Goal: Task Accomplishment & Management: Use online tool/utility

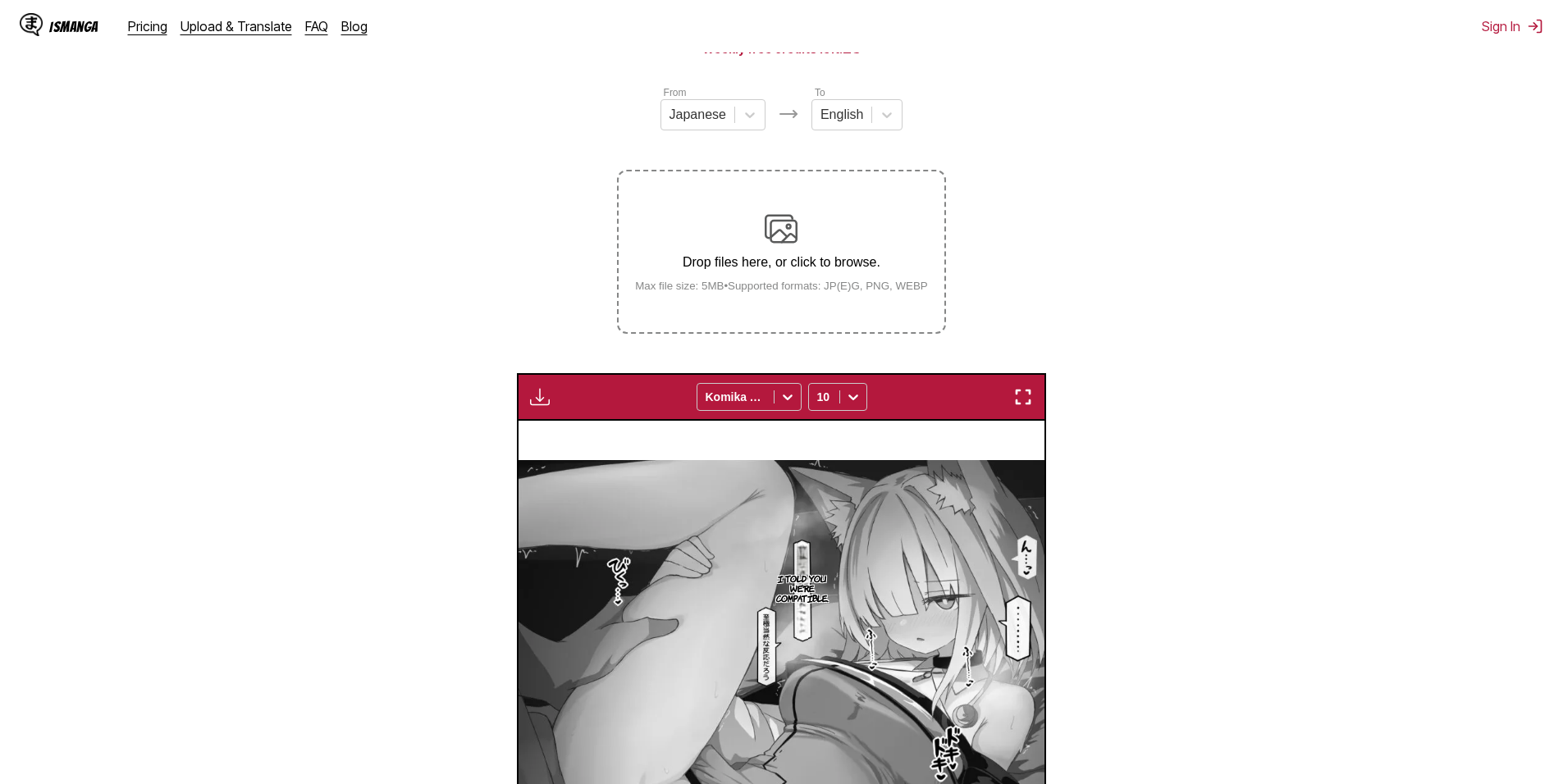
scroll to position [157, 0]
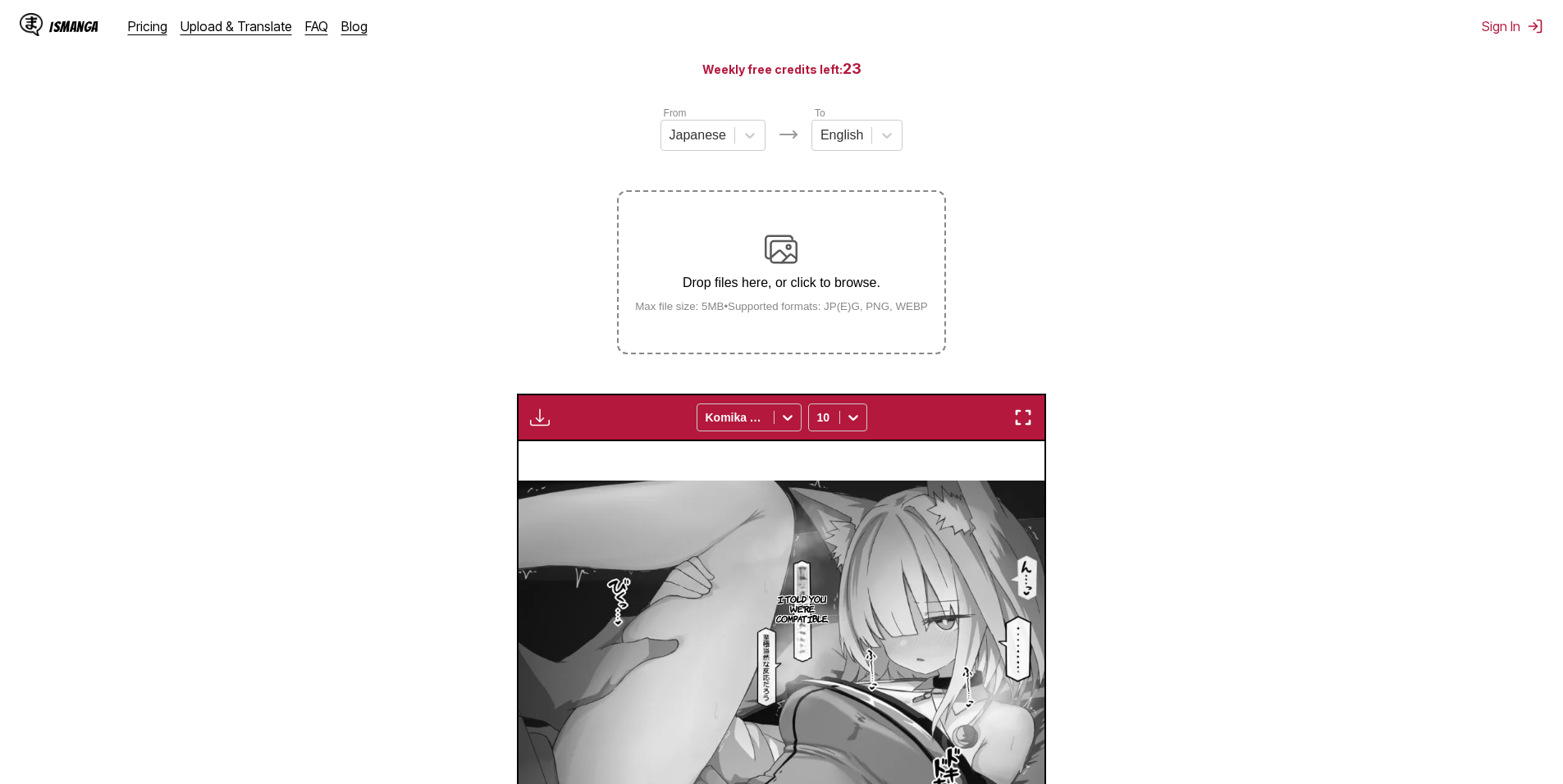
click at [796, 302] on div "Drop files here, or click to browse. Max file size: 5MB • Supported formats: JP…" at bounding box center [782, 273] width 319 height 80
click at [0, 0] on input "Drop files here, or click to browse. Max file size: 5MB • Supported formats: JP…" at bounding box center [0, 0] width 0 height 0
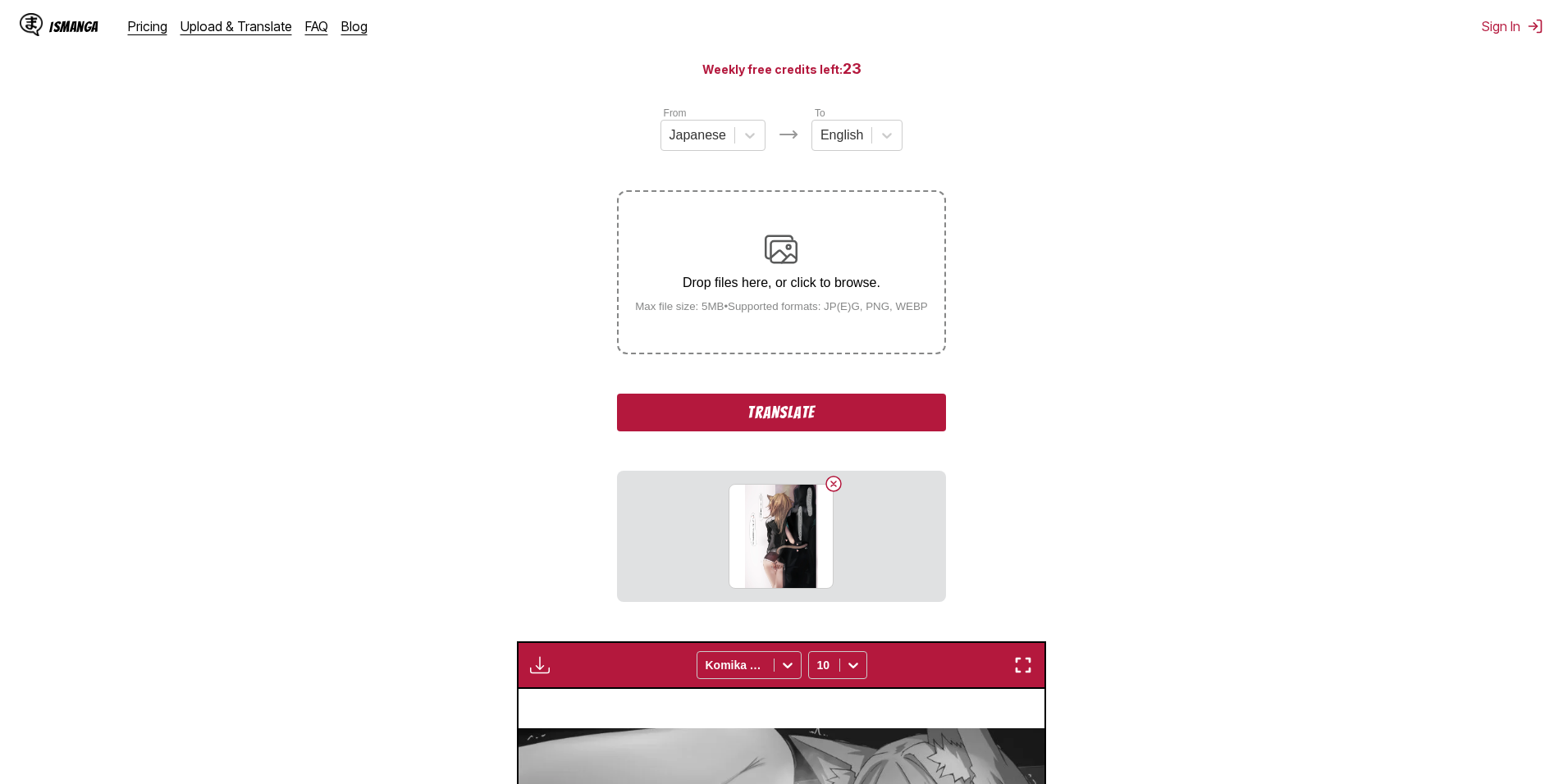
click at [816, 423] on button "Translate" at bounding box center [781, 413] width 328 height 38
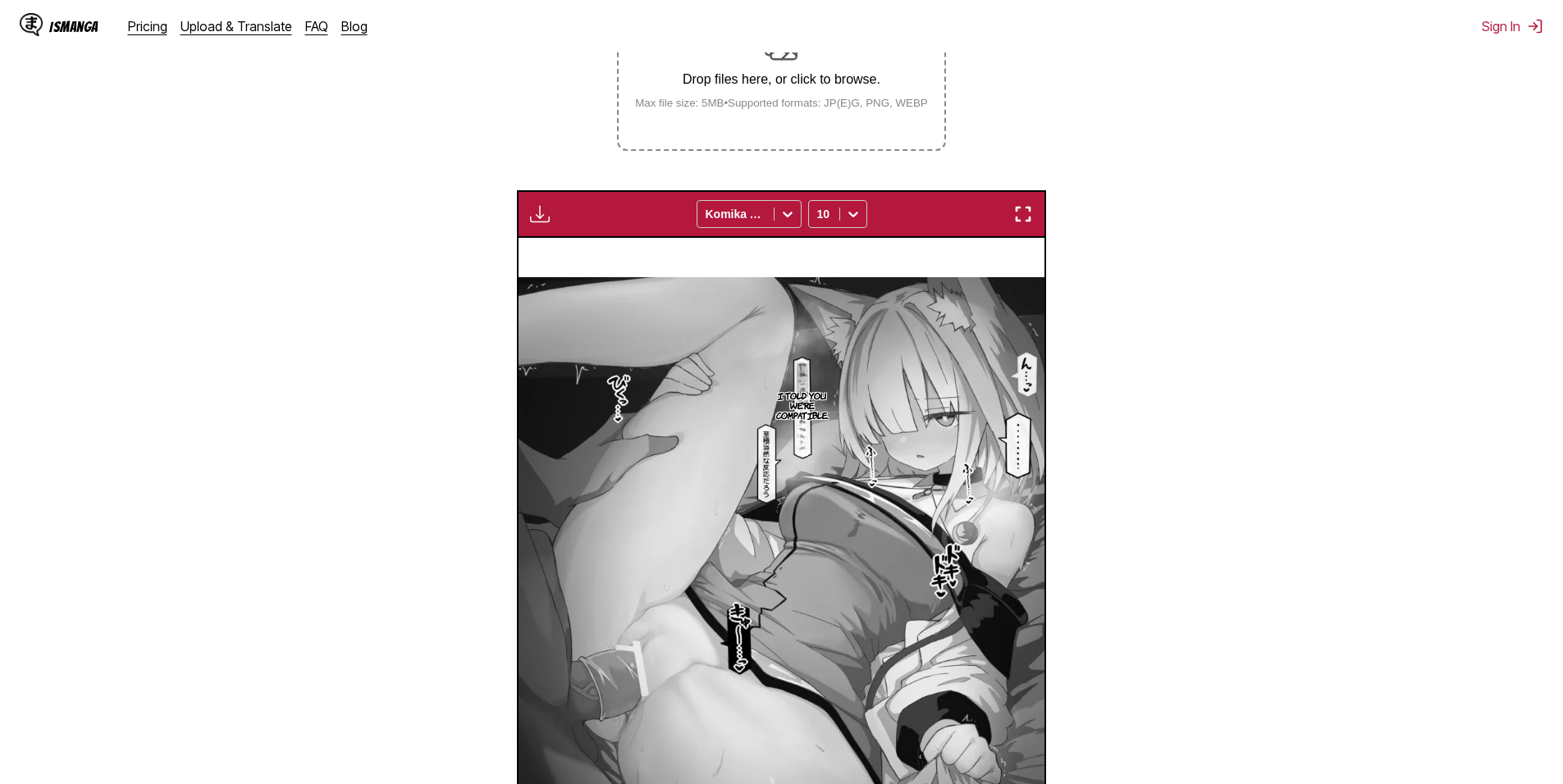
scroll to position [567, 0]
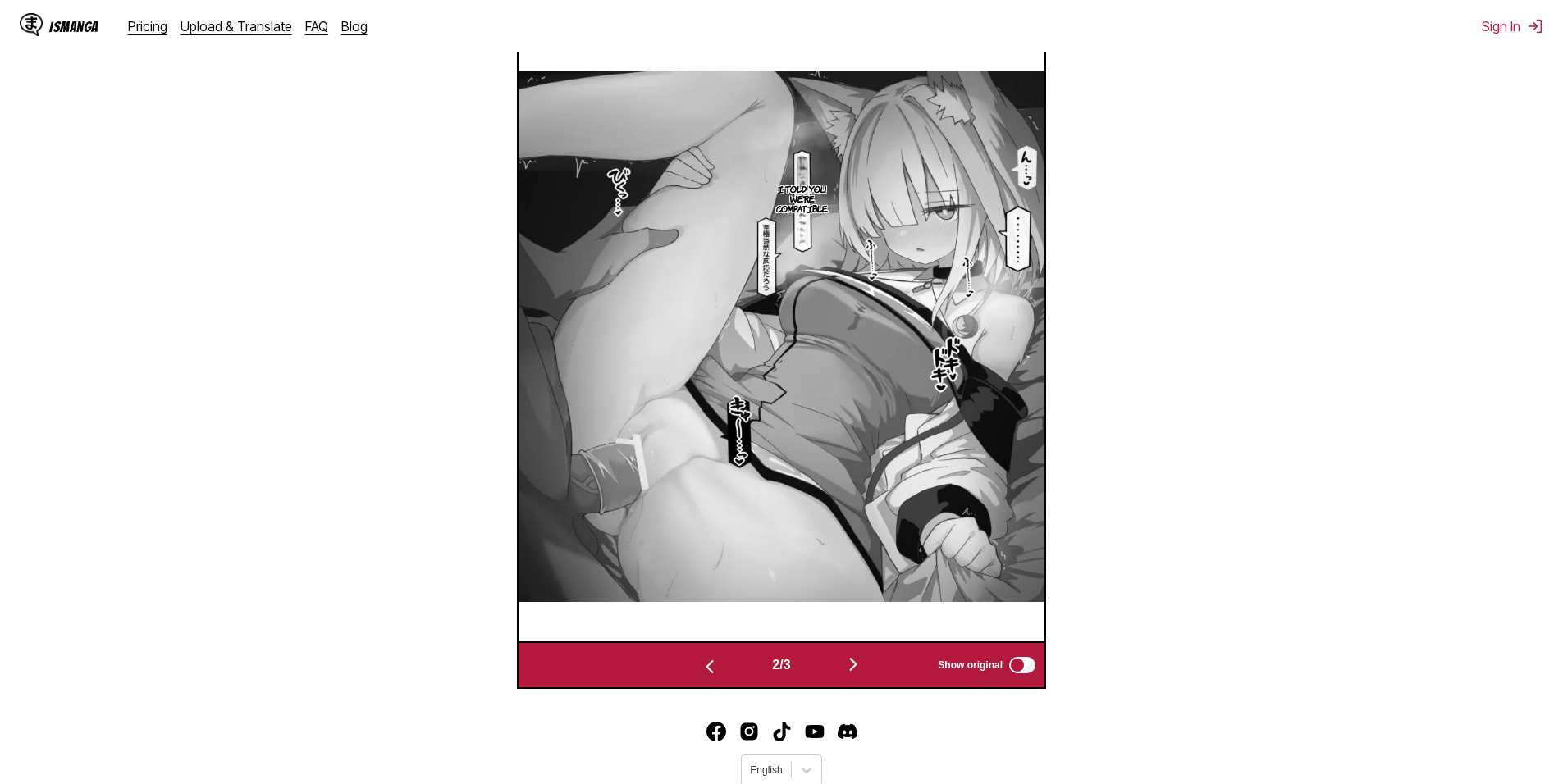
click at [857, 659] on img "button" at bounding box center [853, 664] width 19 height 19
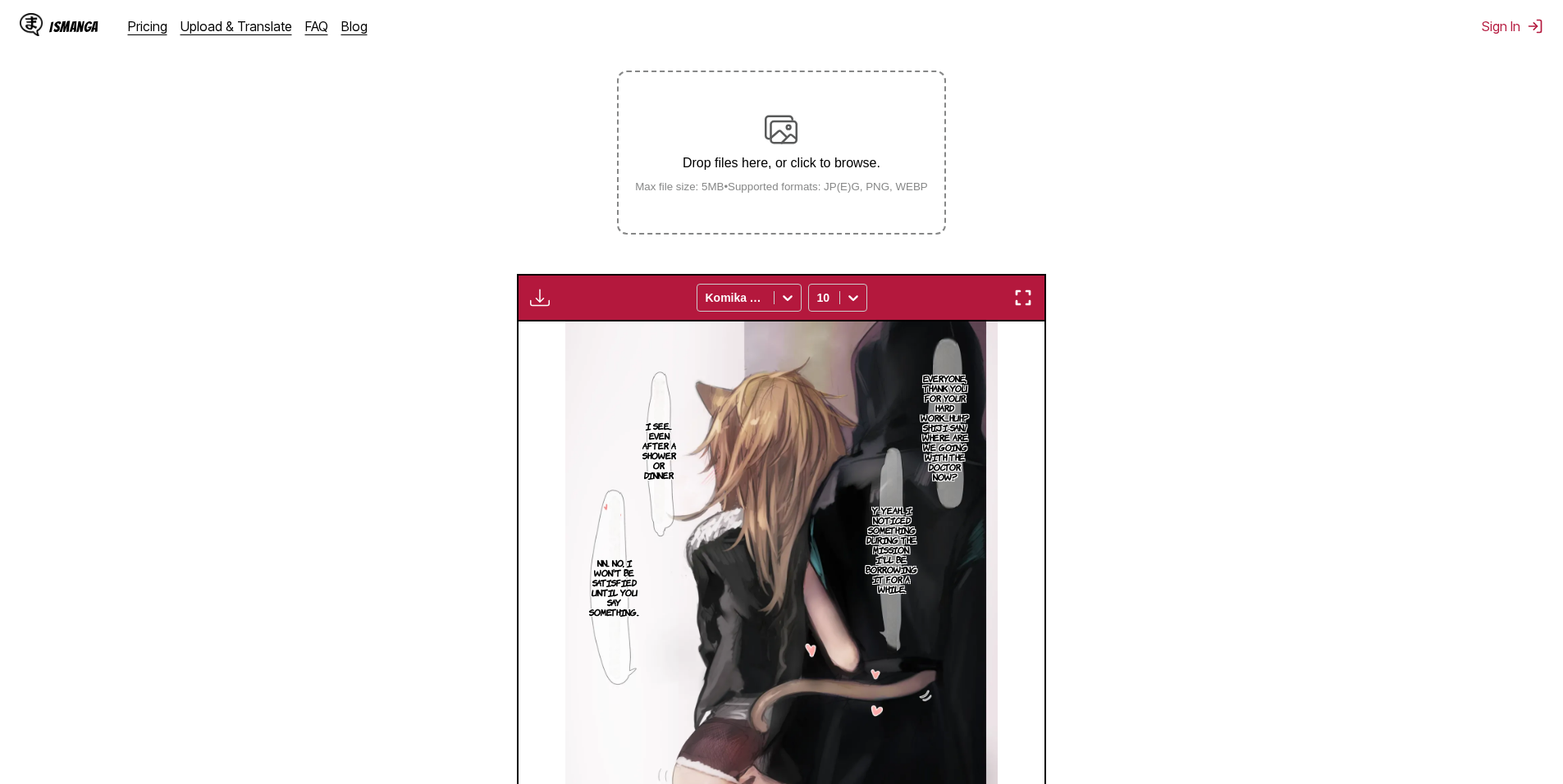
scroll to position [239, 0]
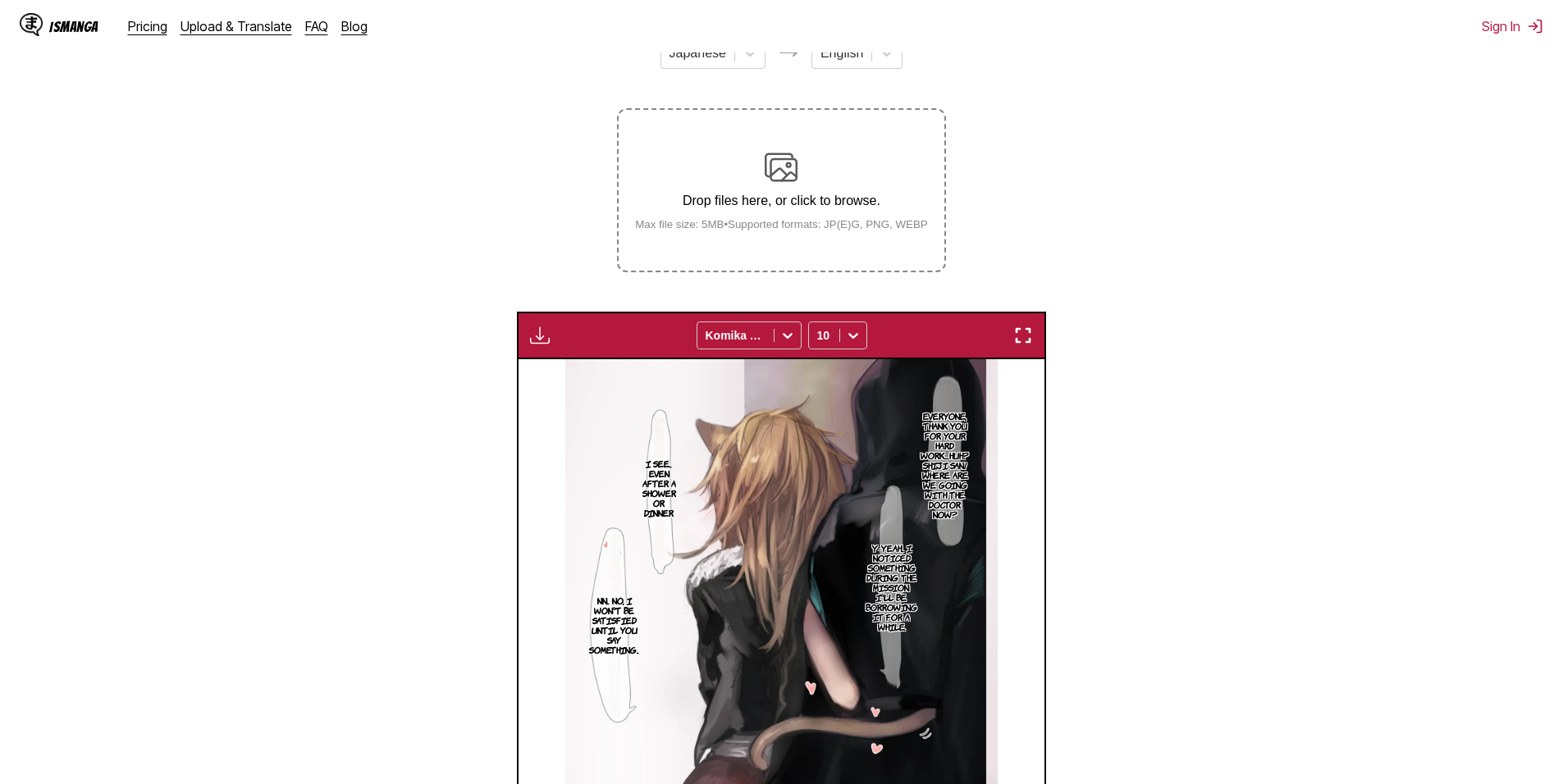
click at [831, 205] on p "Drop files here, or click to browse." at bounding box center [782, 201] width 319 height 15
click at [0, 0] on input "Drop files here, or click to browse. Max file size: 5MB • Supported formats: JP…" at bounding box center [0, 0] width 0 height 0
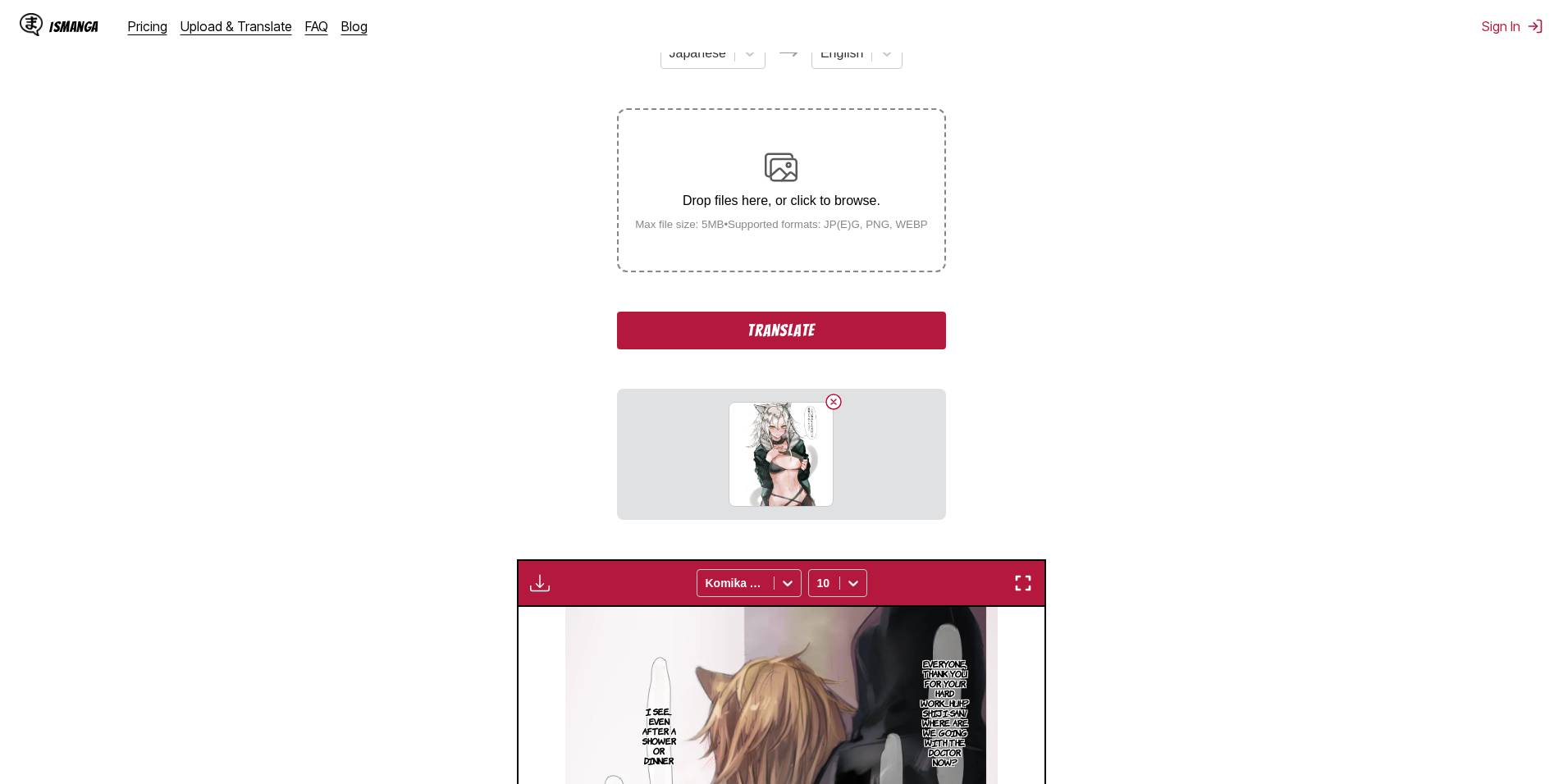
click at [842, 337] on button "Translate" at bounding box center [781, 330] width 328 height 38
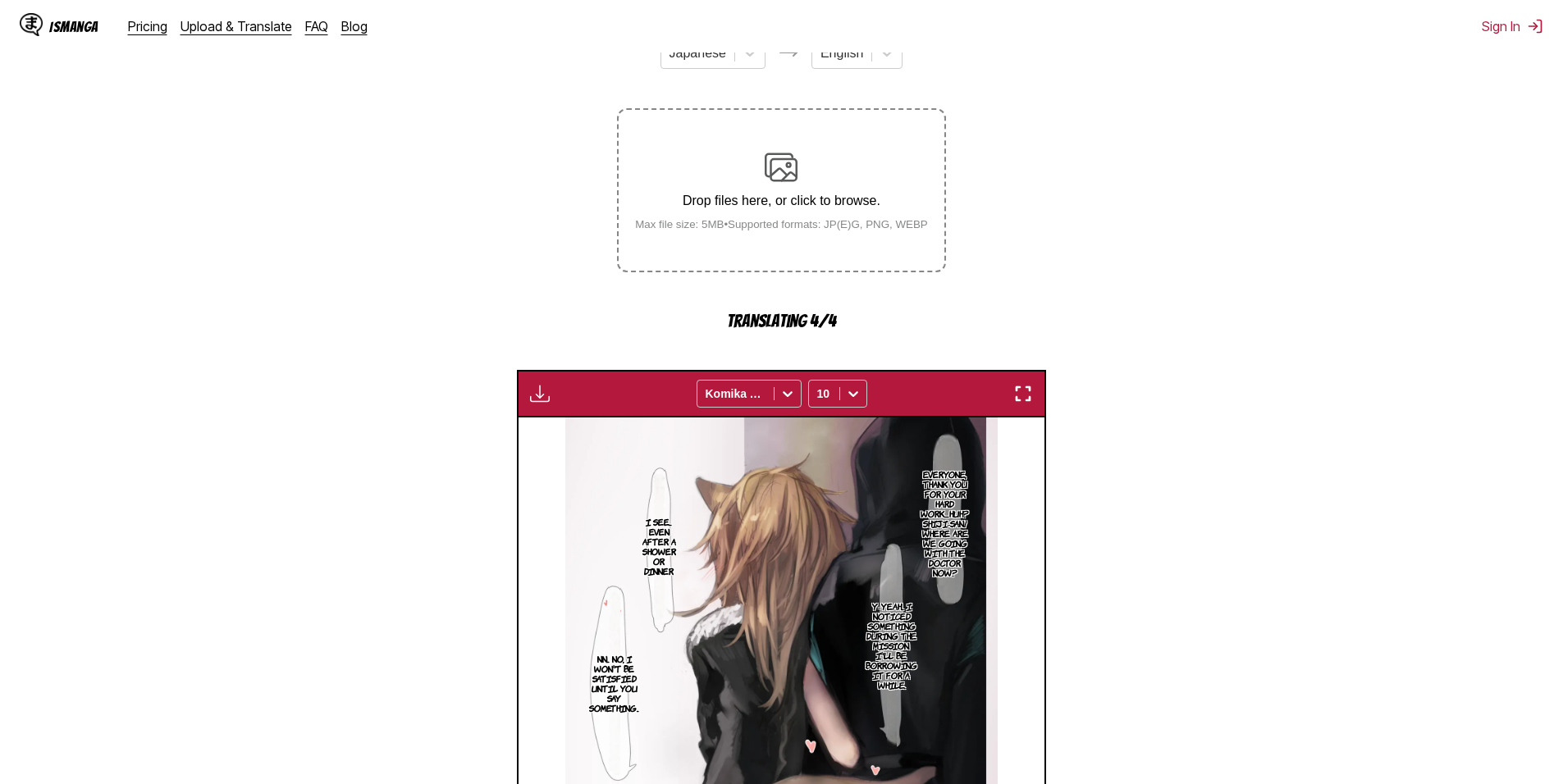
click at [838, 199] on p "Drop files here, or click to browse." at bounding box center [782, 201] width 319 height 15
click at [743, 186] on div "Drop files here, or click to browse. Max file size: 5MB • Supported formats: JP…" at bounding box center [782, 190] width 319 height 80
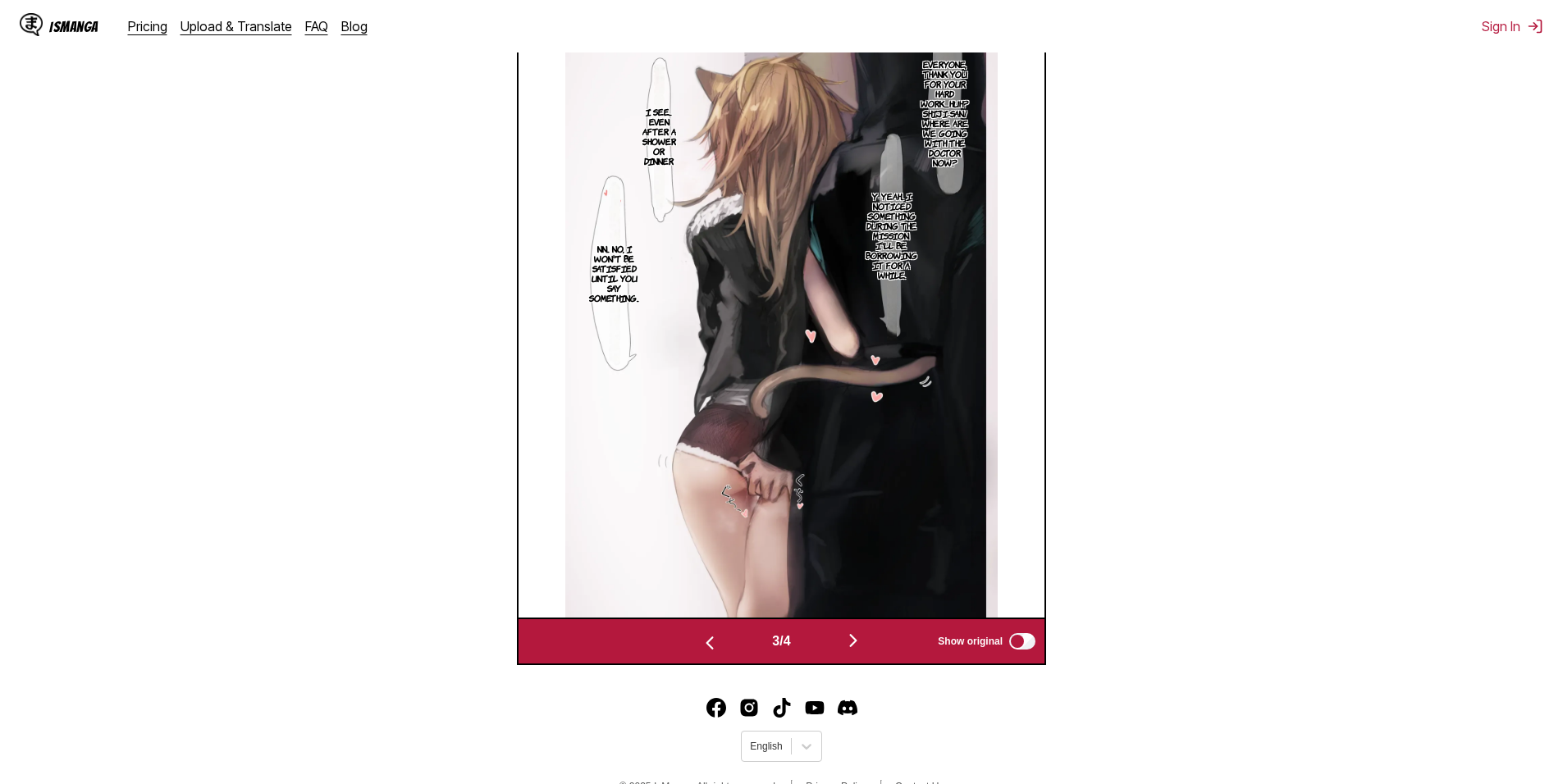
scroll to position [590, 0]
click at [855, 641] on img "button" at bounding box center [853, 640] width 19 height 19
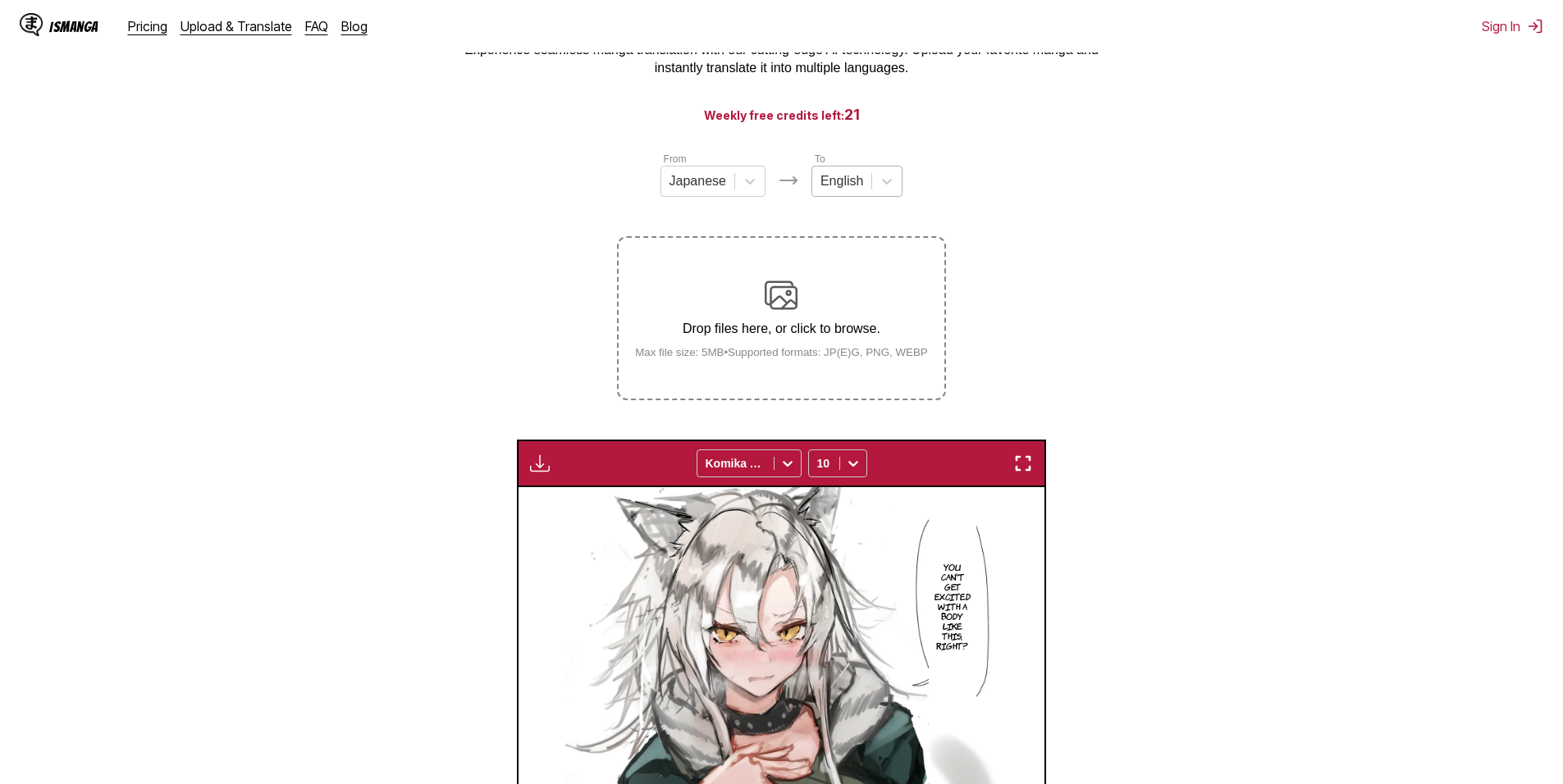
scroll to position [17, 0]
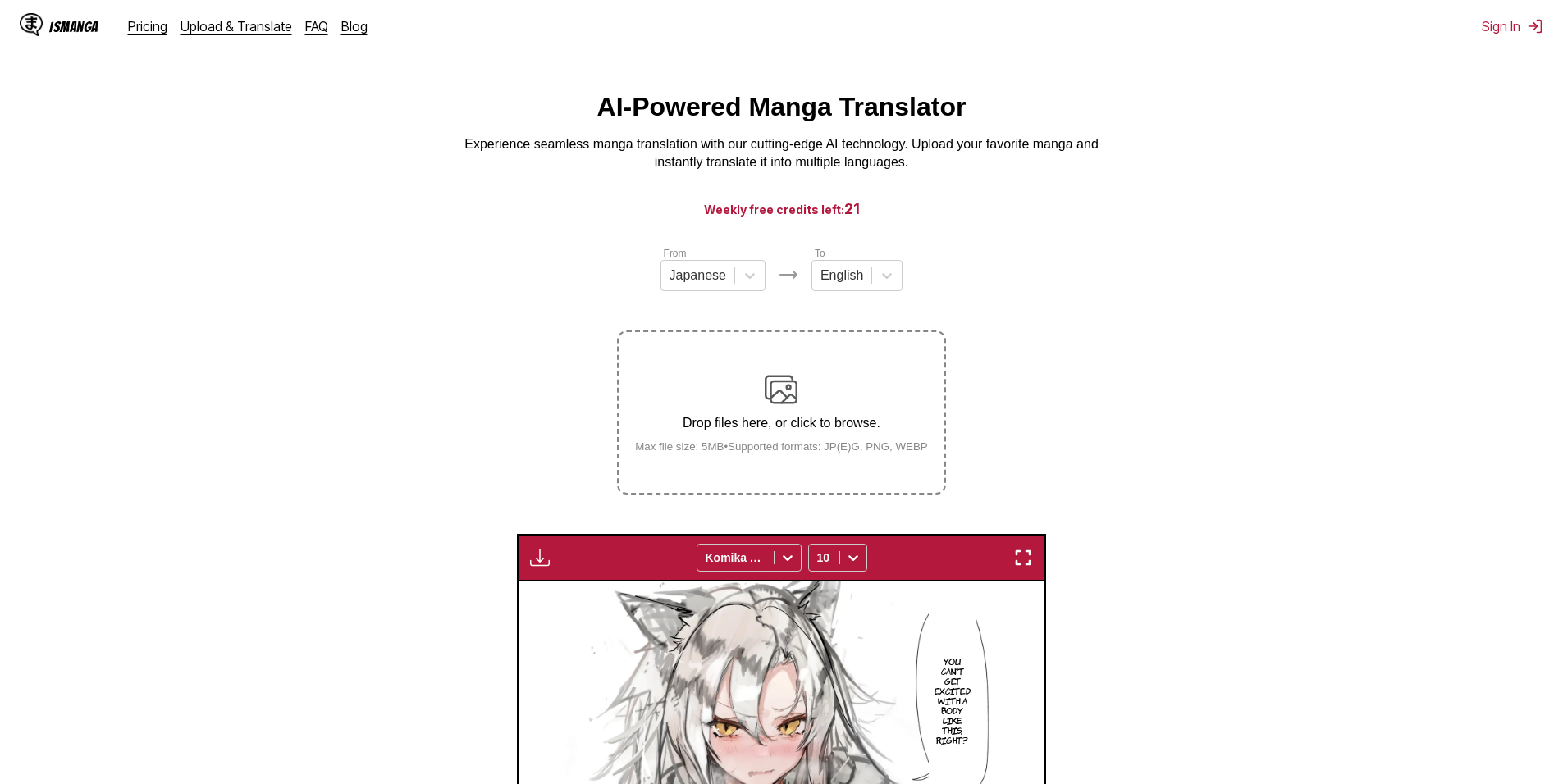
click at [831, 378] on div "Drop files here, or click to browse. Max file size: 5MB • Supported formats: JP…" at bounding box center [782, 413] width 319 height 80
click at [0, 0] on input "Drop files here, or click to browse. Max file size: 5MB • Supported formats: JP…" at bounding box center [0, 0] width 0 height 0
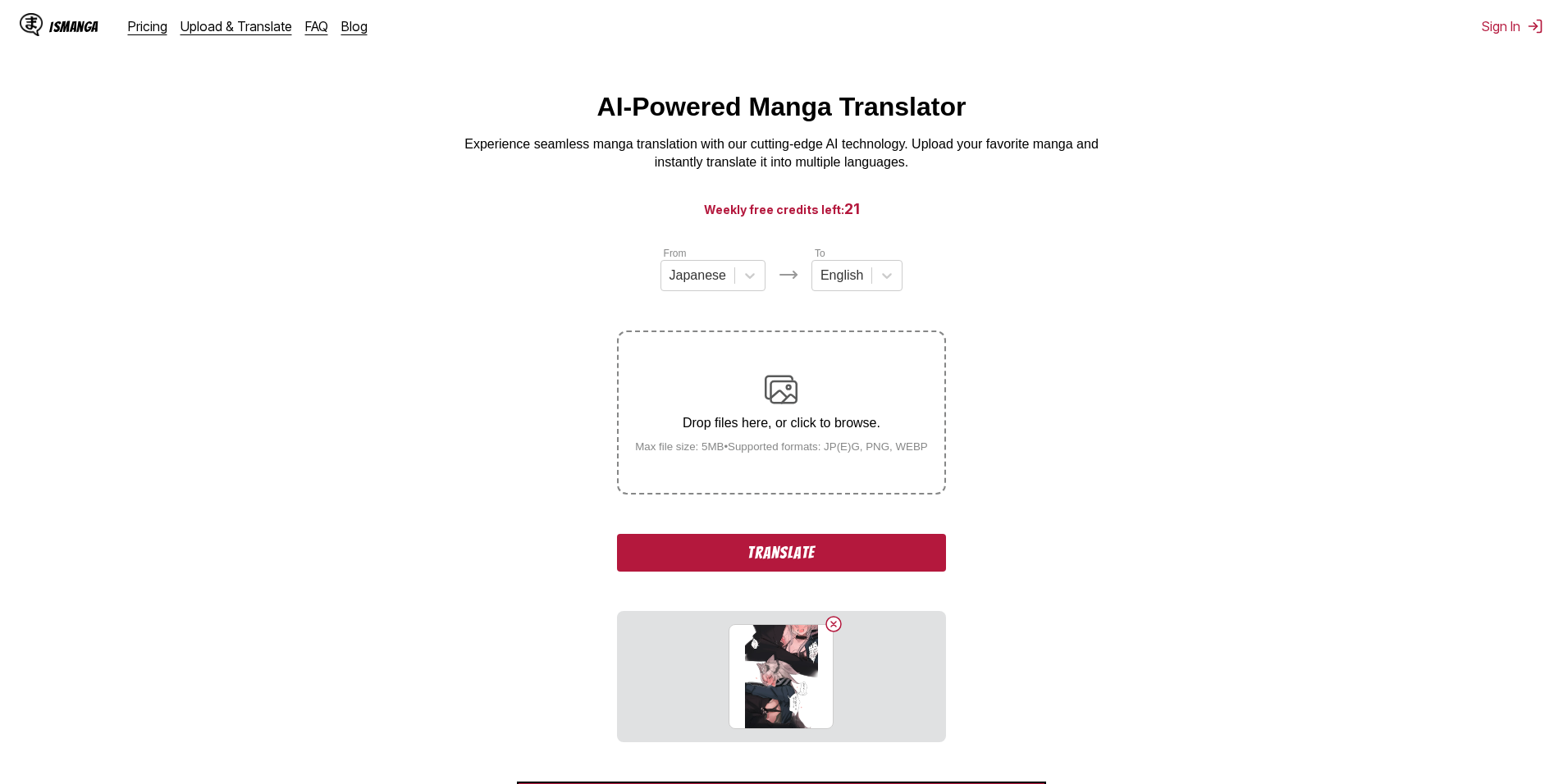
click at [908, 559] on button "Translate" at bounding box center [781, 553] width 328 height 38
